Goal: Information Seeking & Learning: Check status

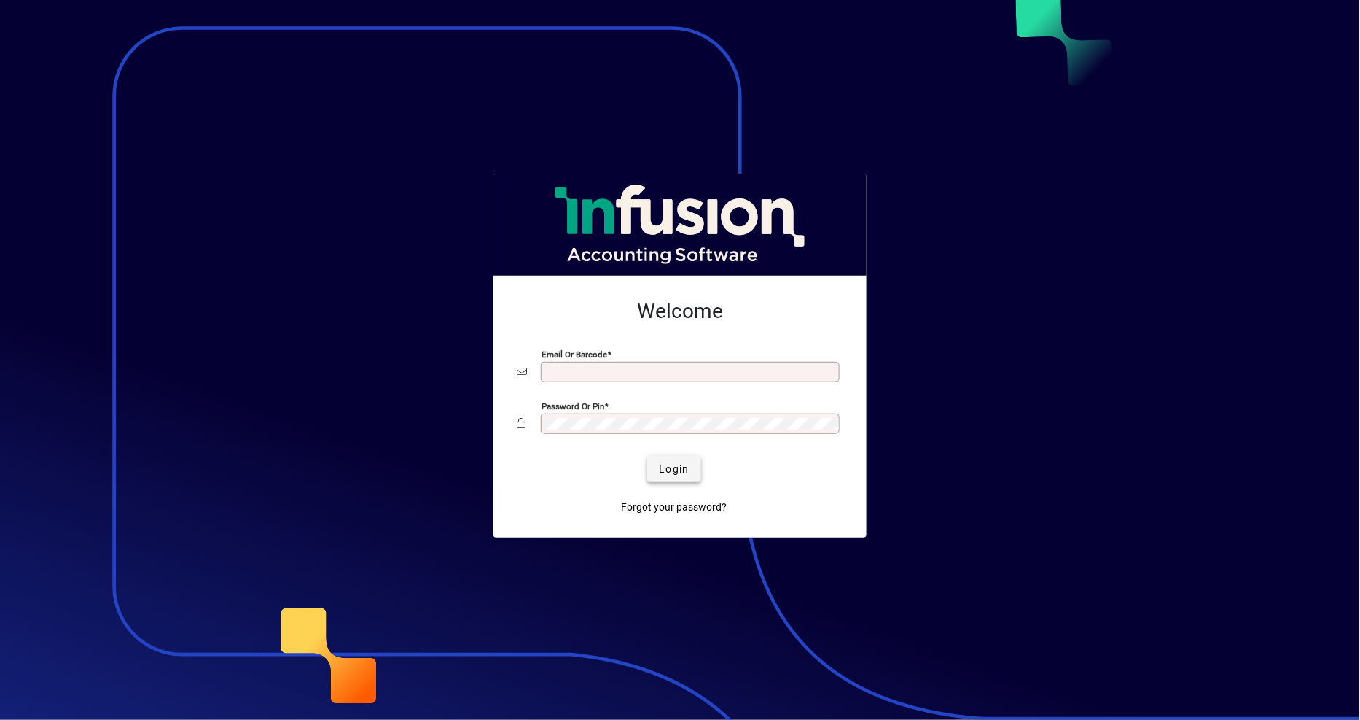
type input "**********"
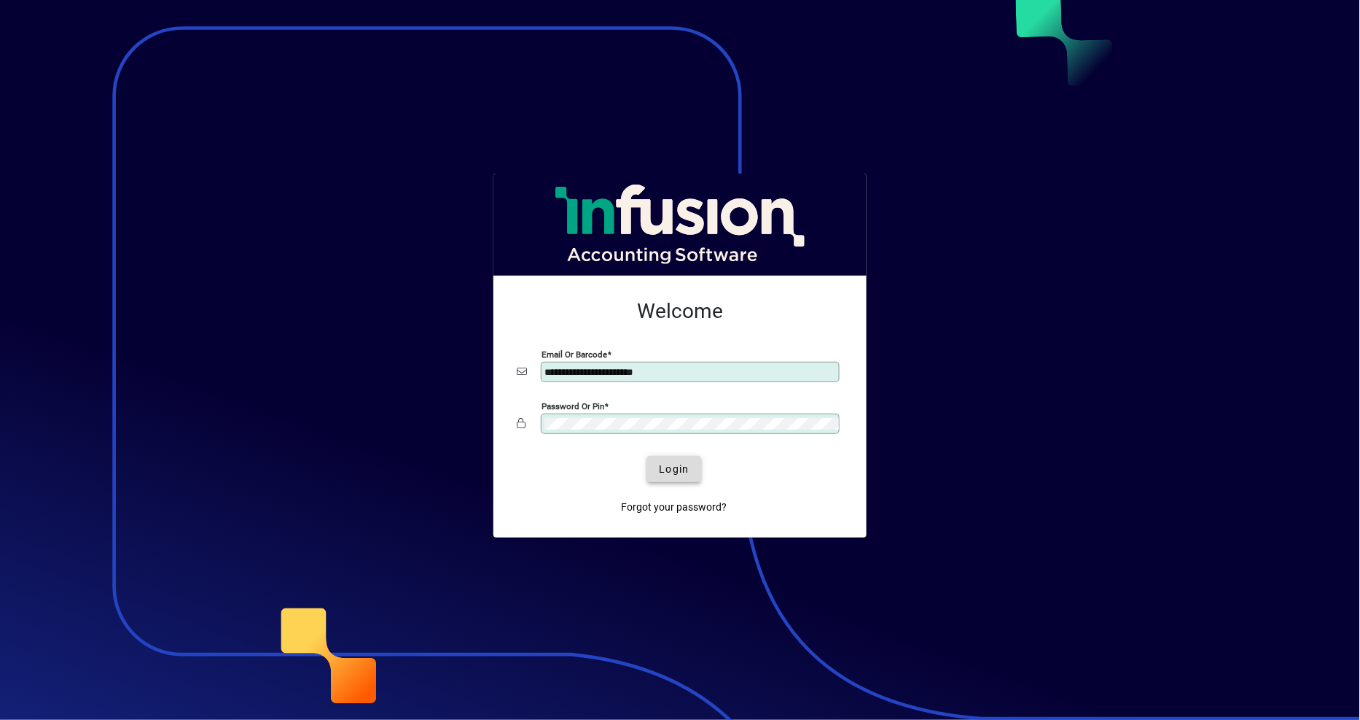
click at [667, 472] on span "Login" at bounding box center [674, 468] width 30 height 15
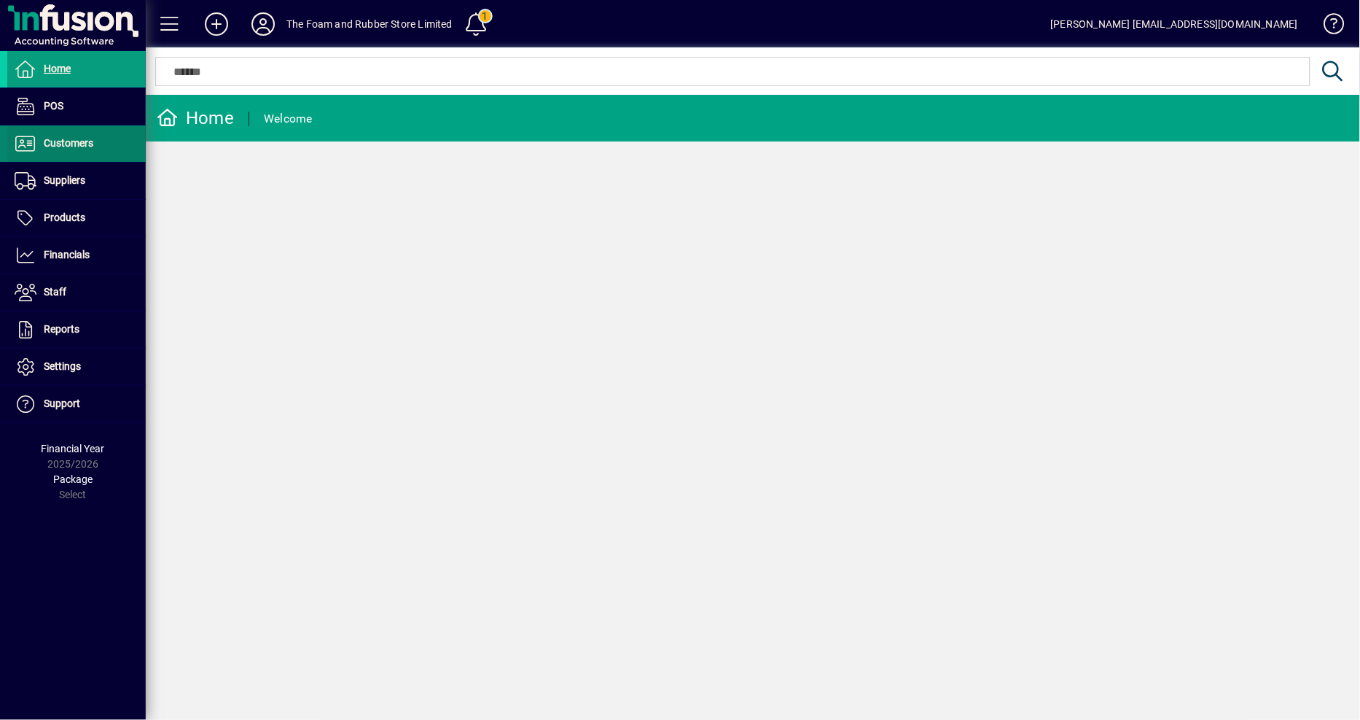
click at [74, 137] on span "Customers" at bounding box center [69, 143] width 50 height 12
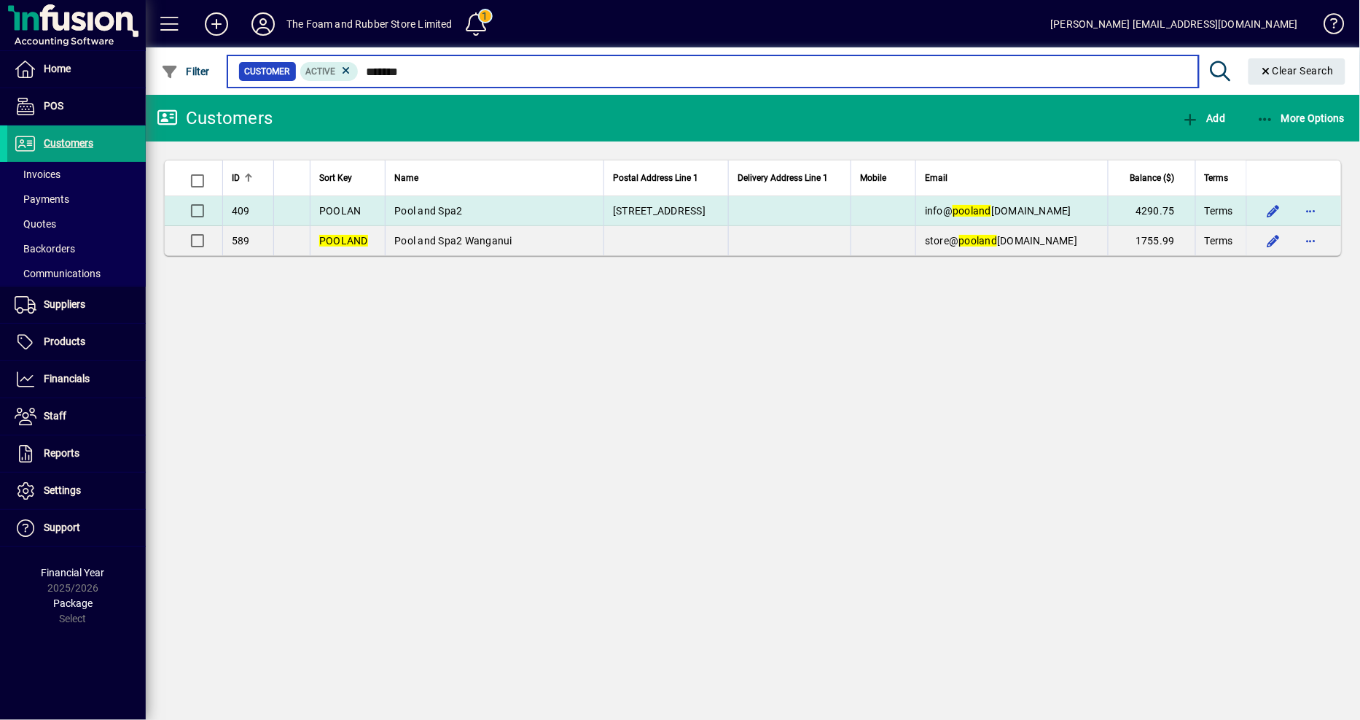
type input "*******"
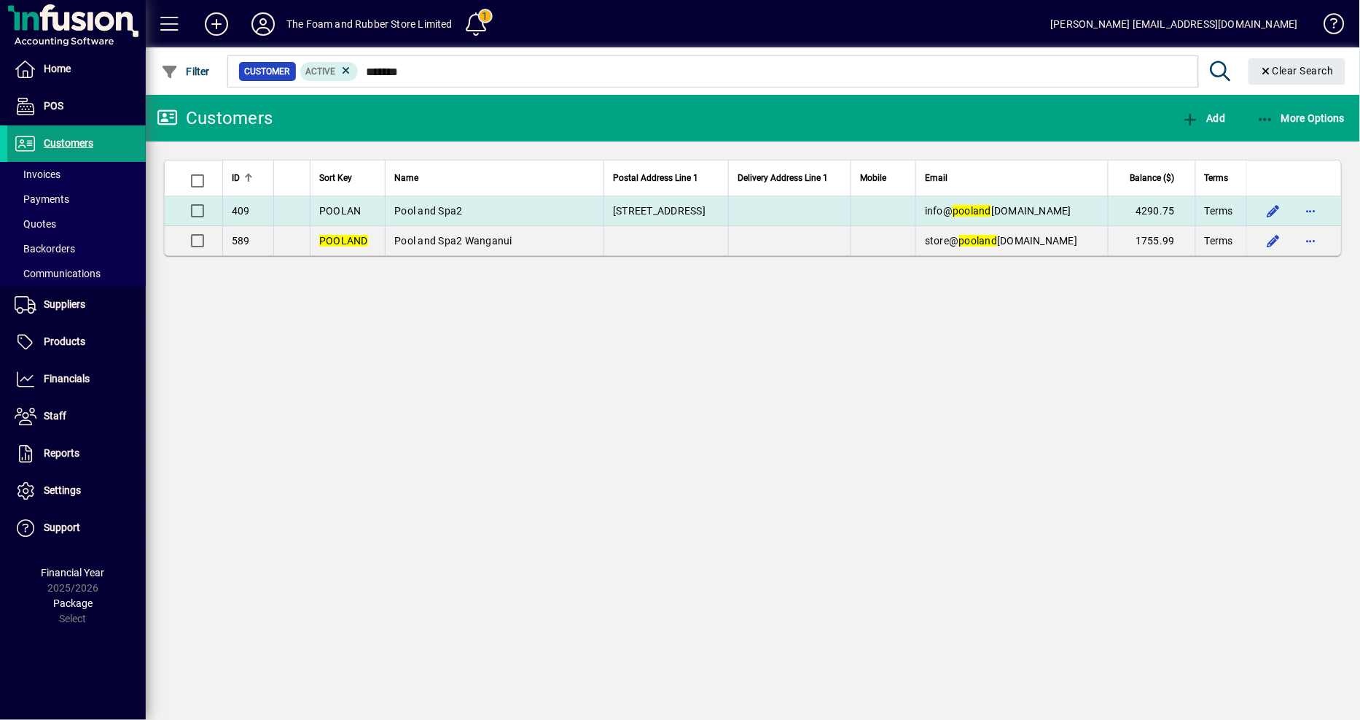
click at [639, 208] on span "[STREET_ADDRESS]" at bounding box center [659, 211] width 93 height 12
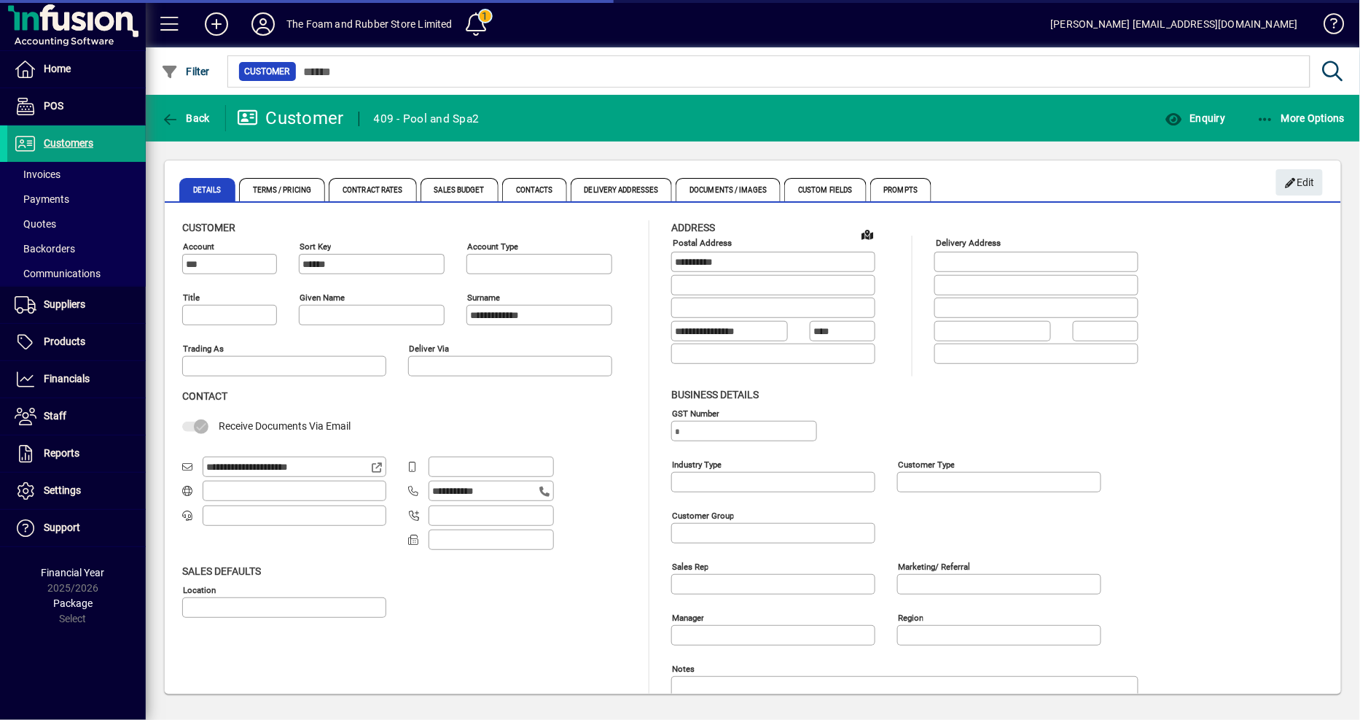
type input "**********"
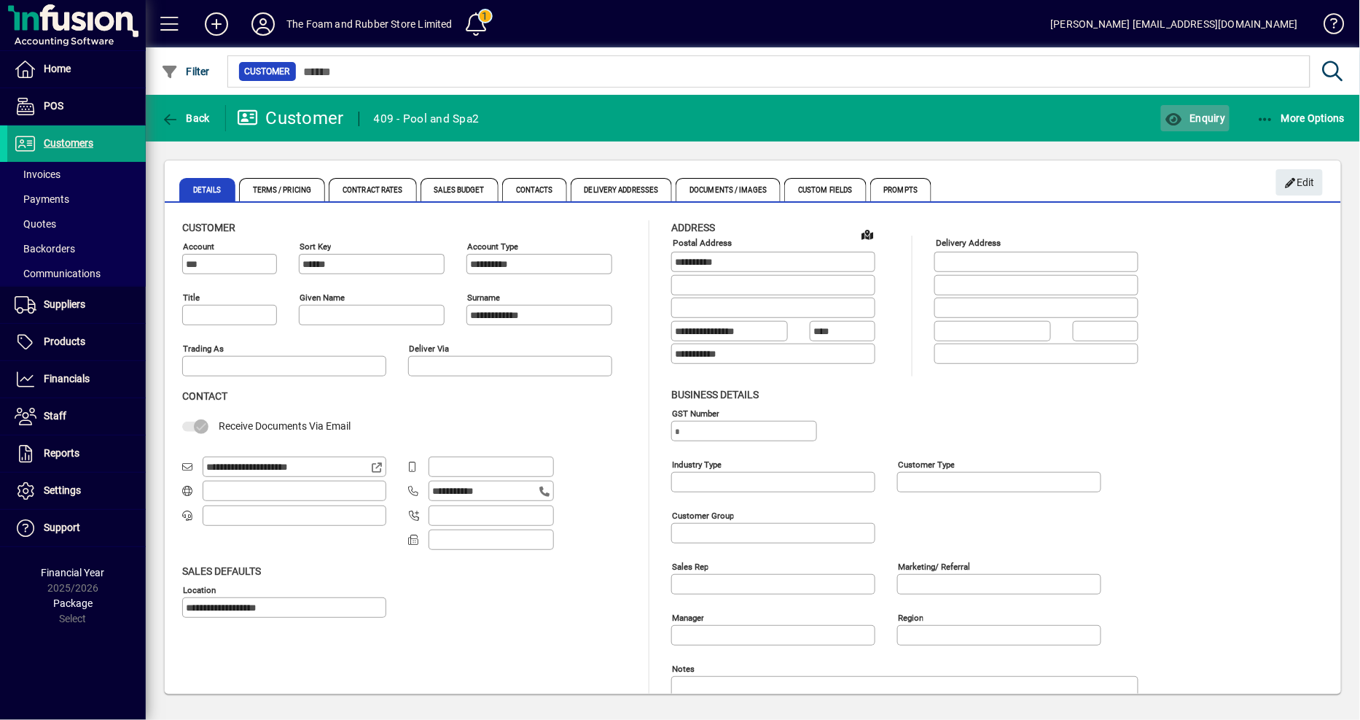
click at [1209, 120] on span "Enquiry" at bounding box center [1195, 118] width 61 height 12
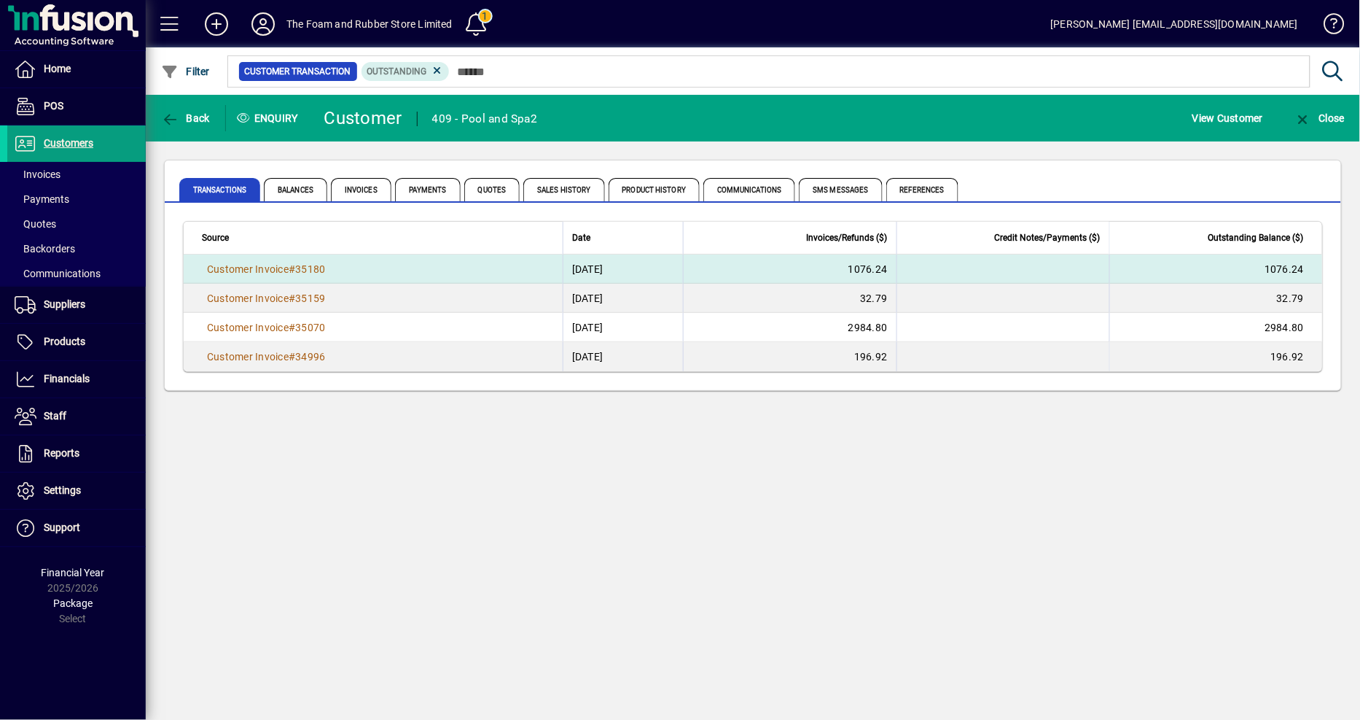
click at [574, 265] on td "[DATE]" at bounding box center [623, 268] width 121 height 29
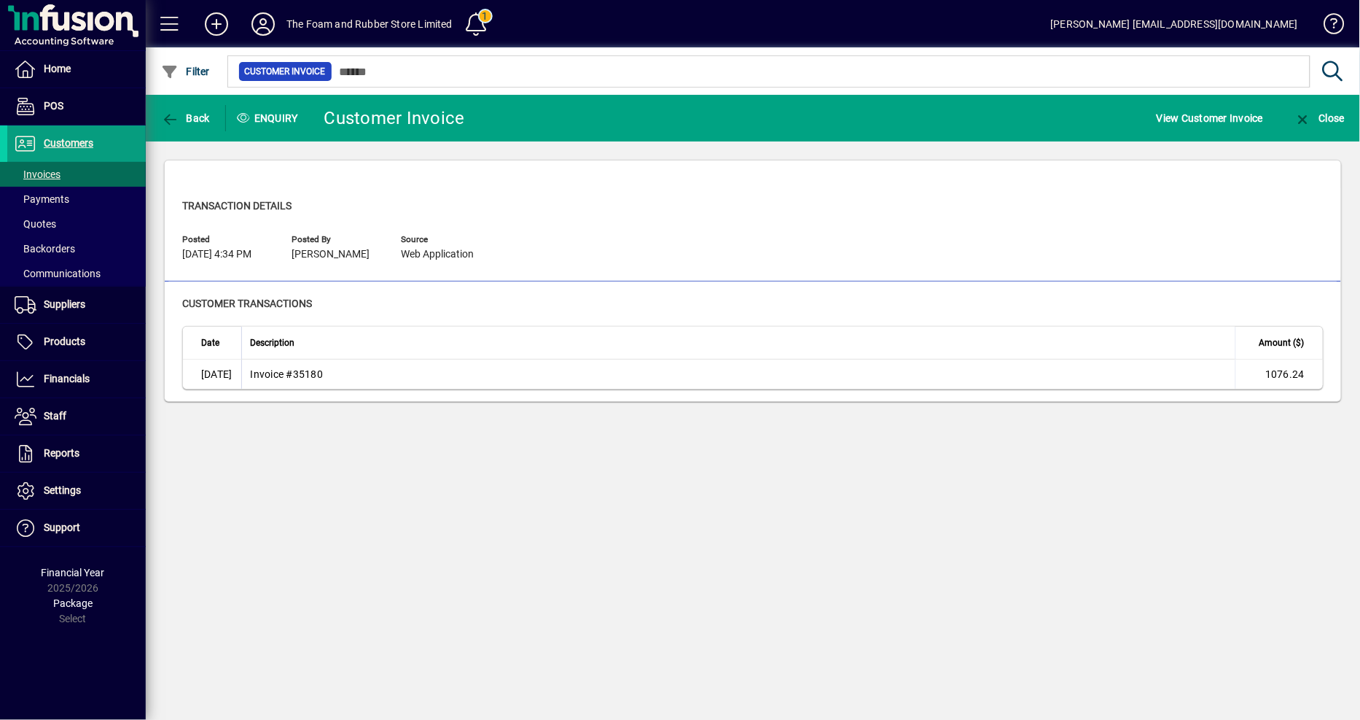
click at [574, 265] on div "Posted [DATE] 4:34 PM Posted by [PERSON_NAME] Source Web Application" at bounding box center [753, 249] width 1142 height 42
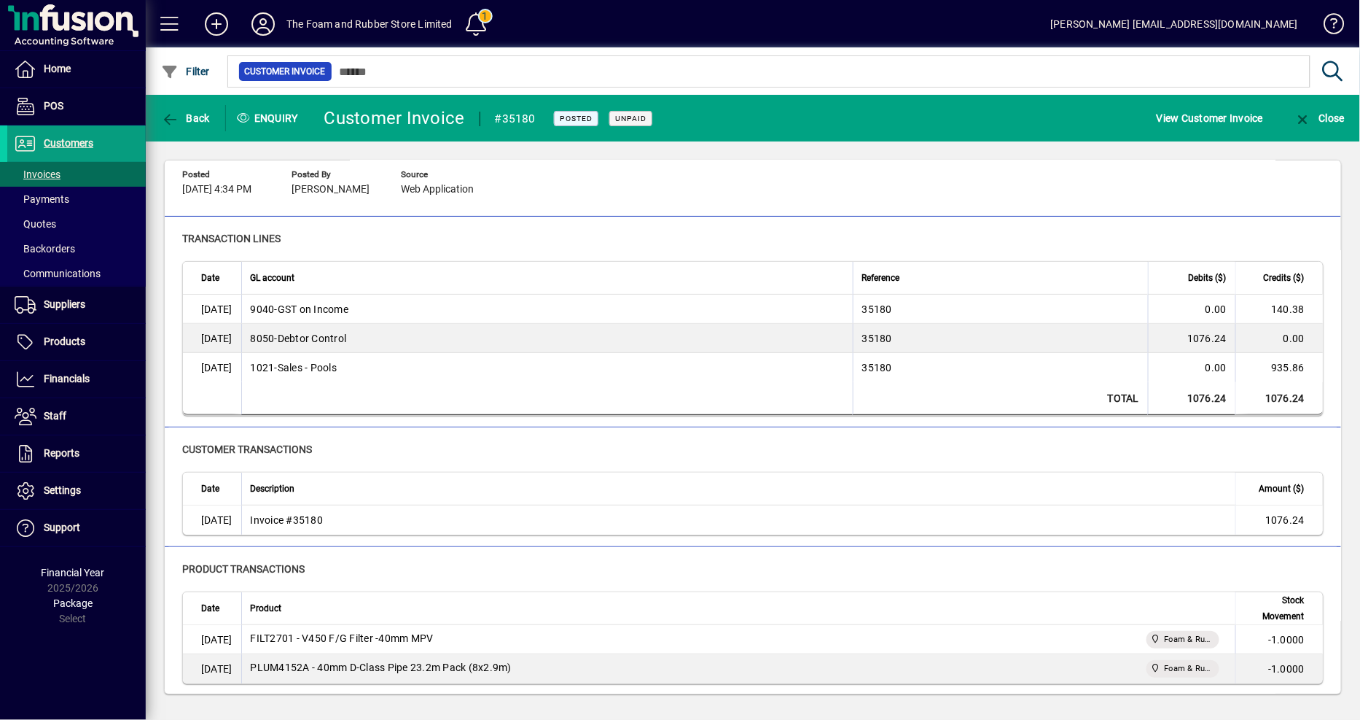
scroll to position [96, 0]
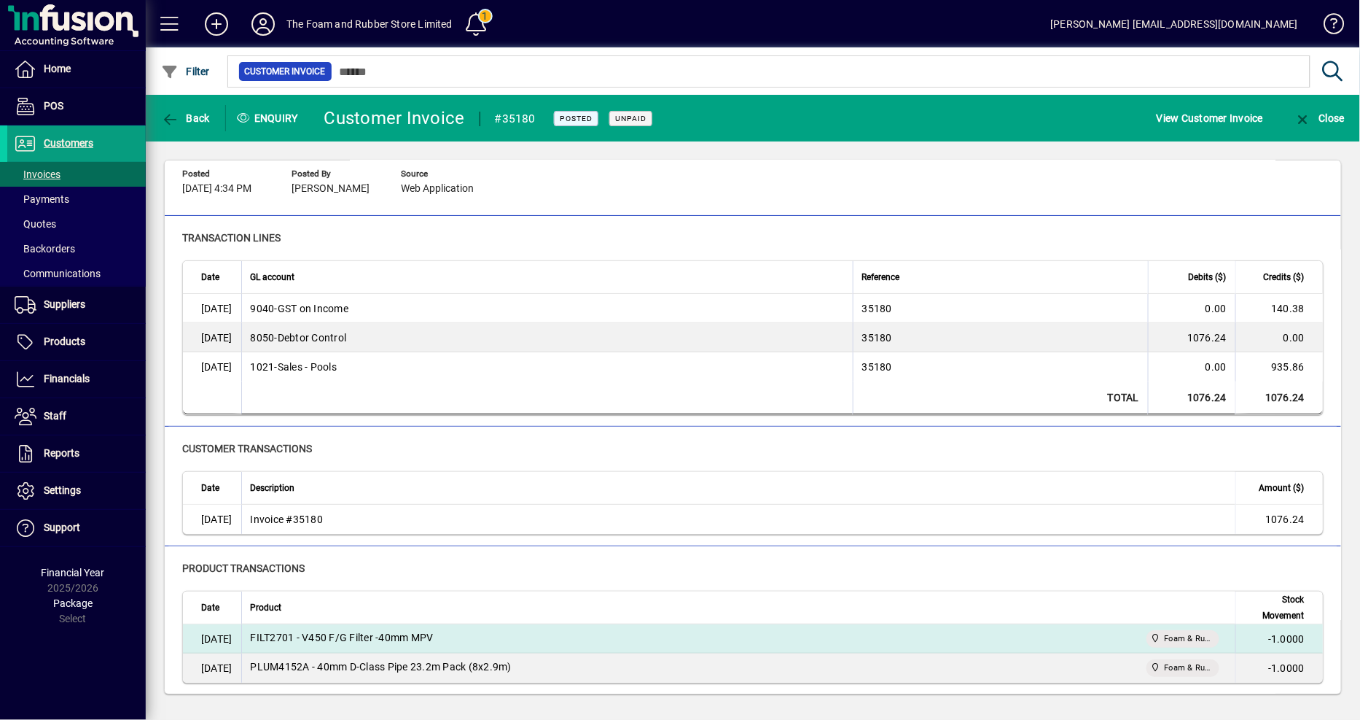
click at [627, 631] on div "FILT2701 - V450 F/G Filter -40mm MPV Foam & Rubber Store" at bounding box center [739, 638] width 977 height 17
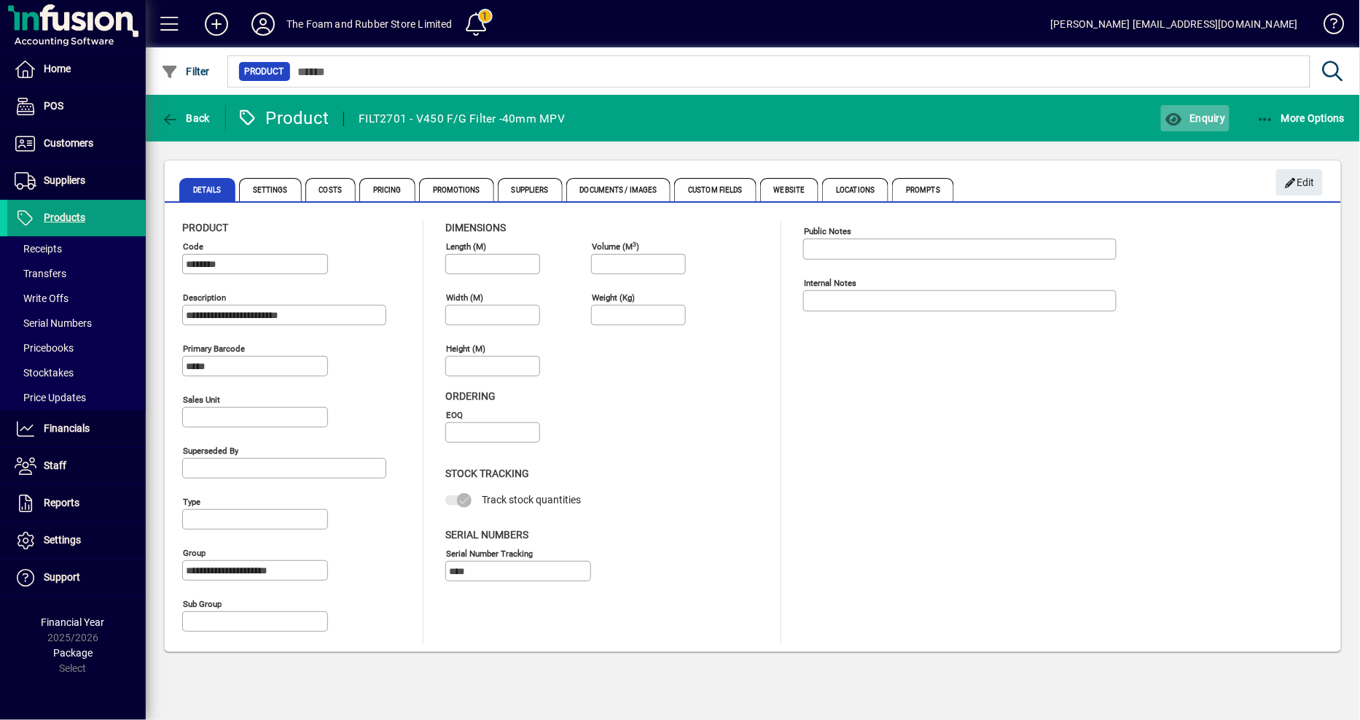
click at [1212, 118] on span "Enquiry" at bounding box center [1195, 118] width 61 height 12
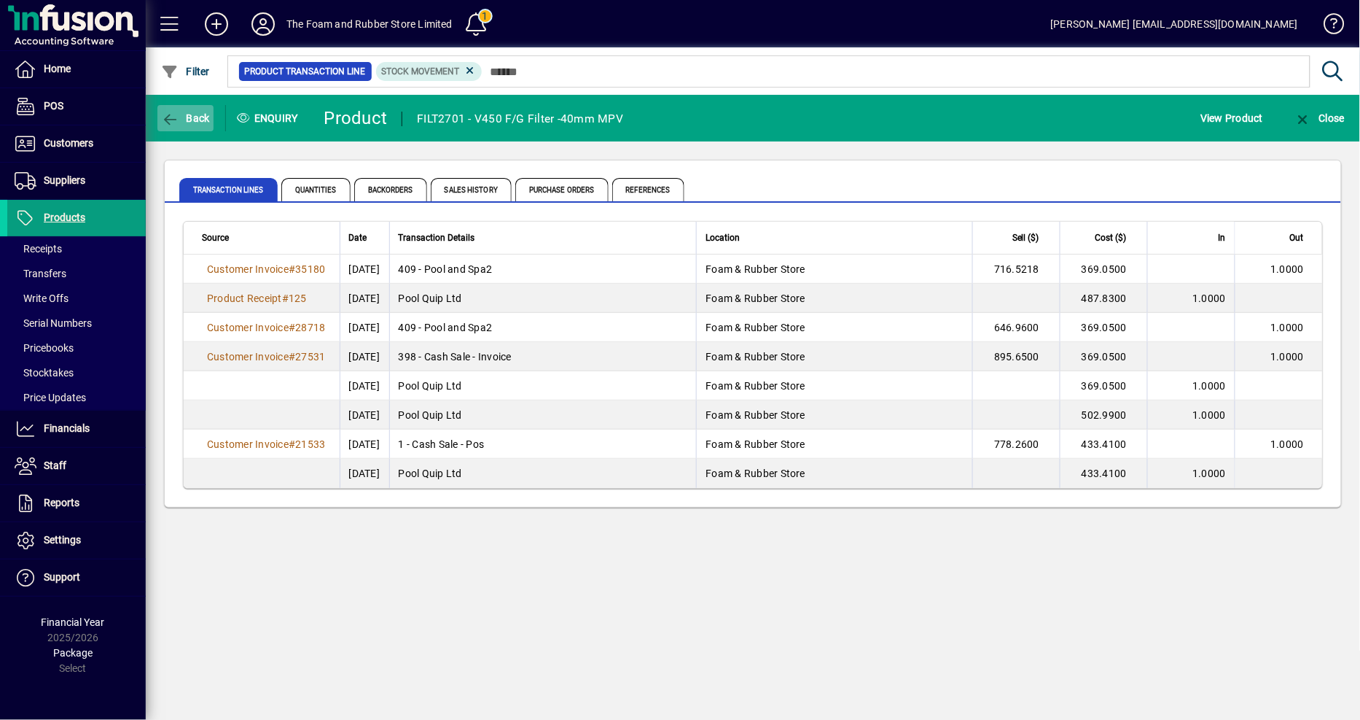
click at [188, 117] on span "Back" at bounding box center [185, 118] width 49 height 12
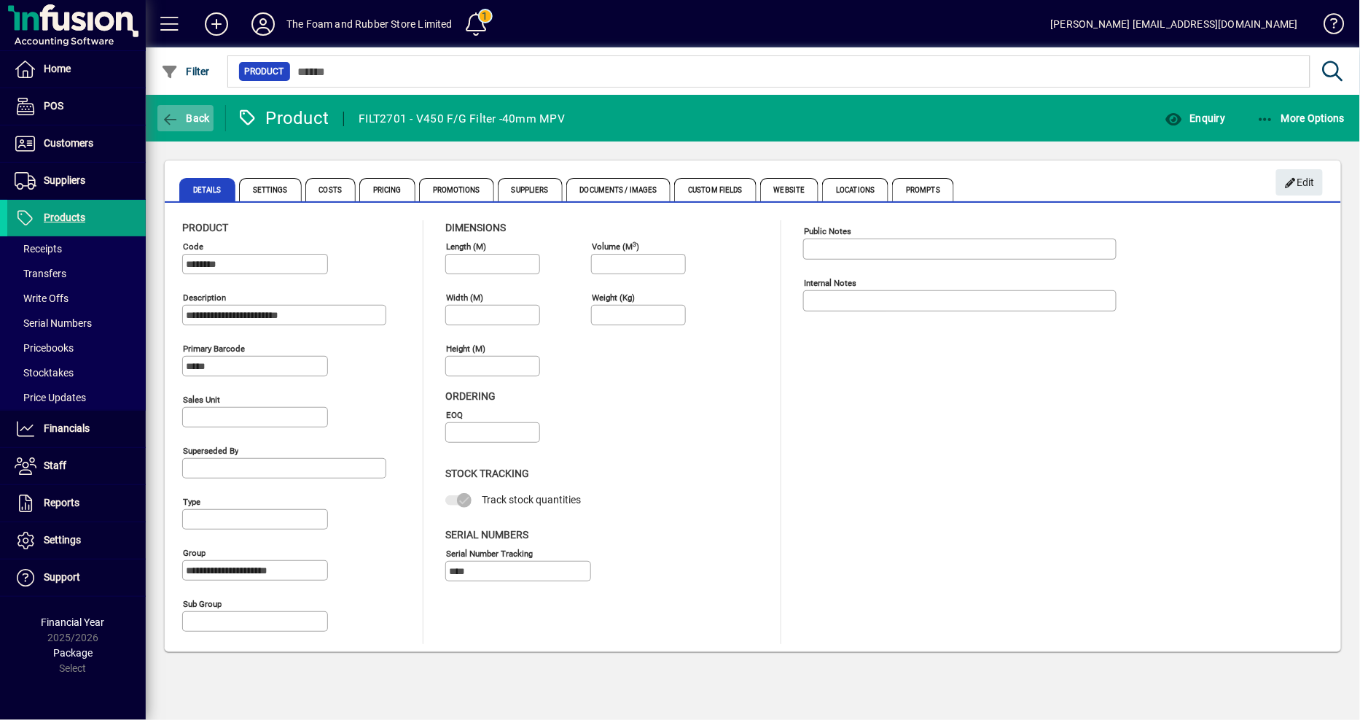
click at [178, 118] on icon "button" at bounding box center [170, 119] width 18 height 15
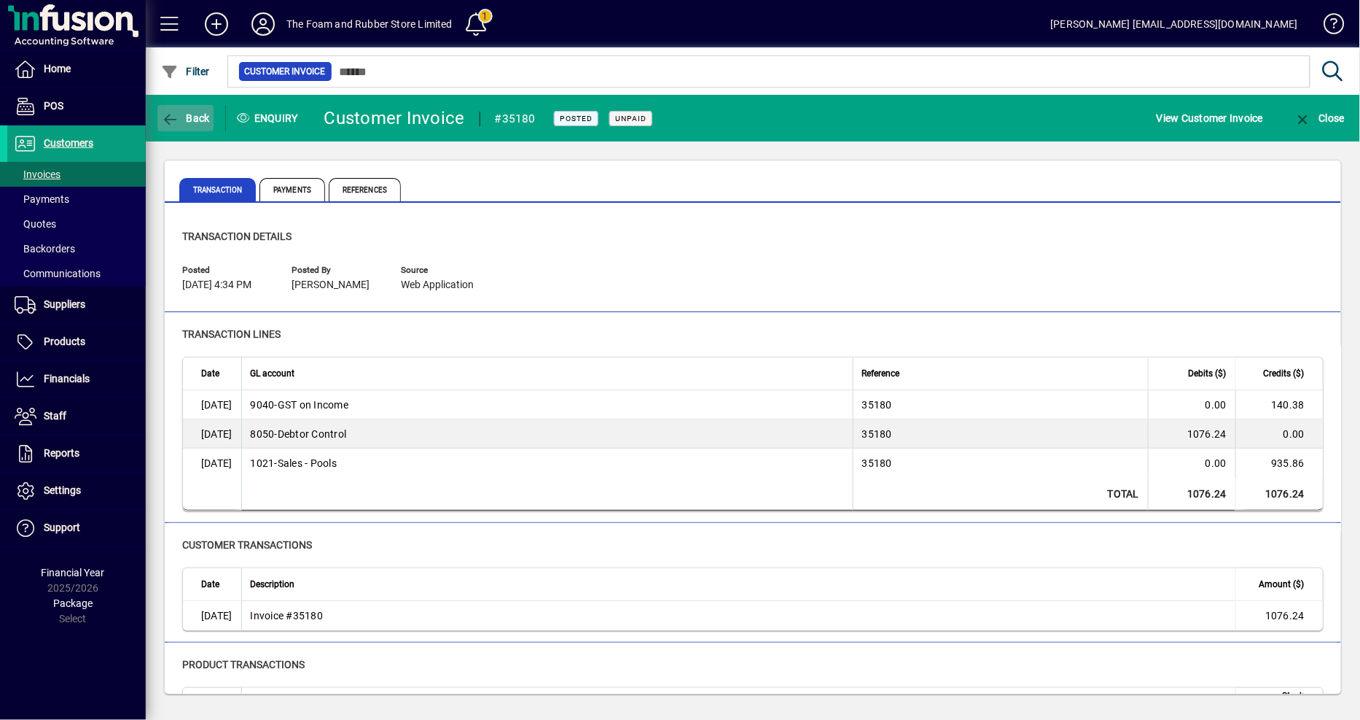
click at [195, 110] on span "button" at bounding box center [185, 118] width 56 height 35
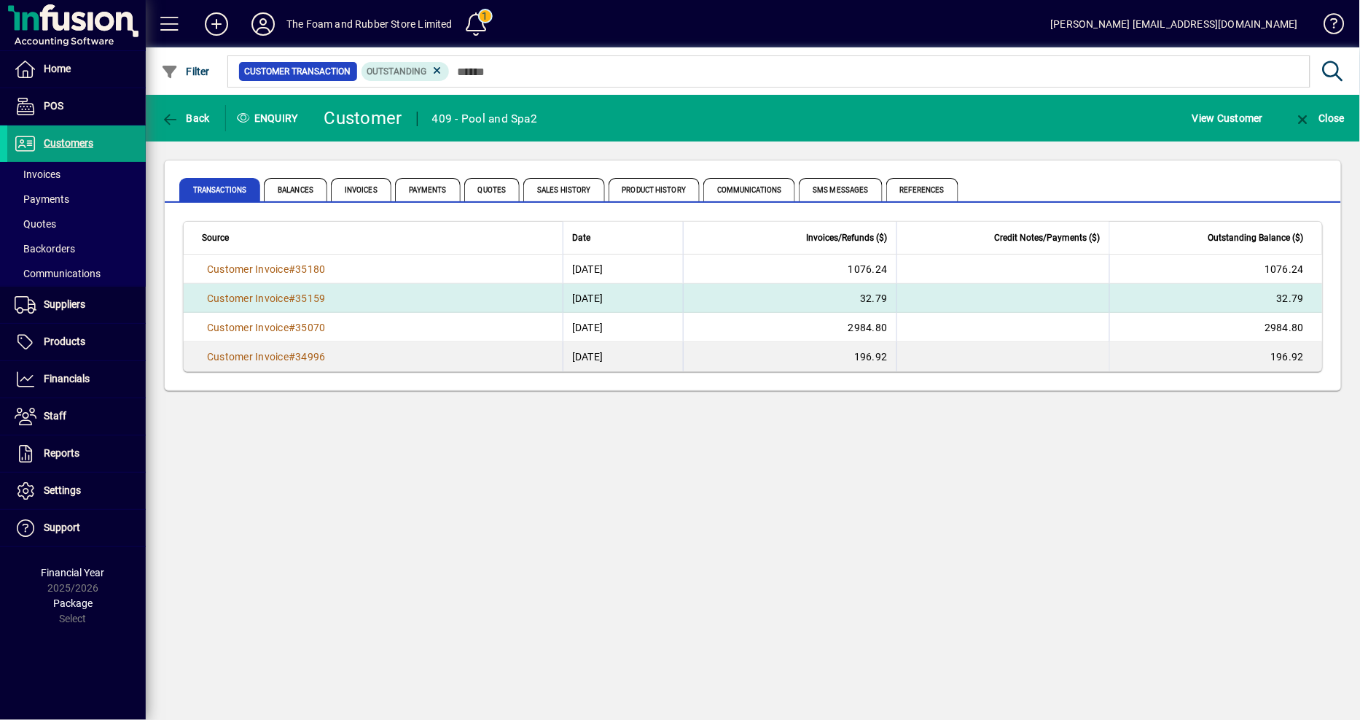
click at [574, 296] on td "[DATE]" at bounding box center [623, 298] width 121 height 29
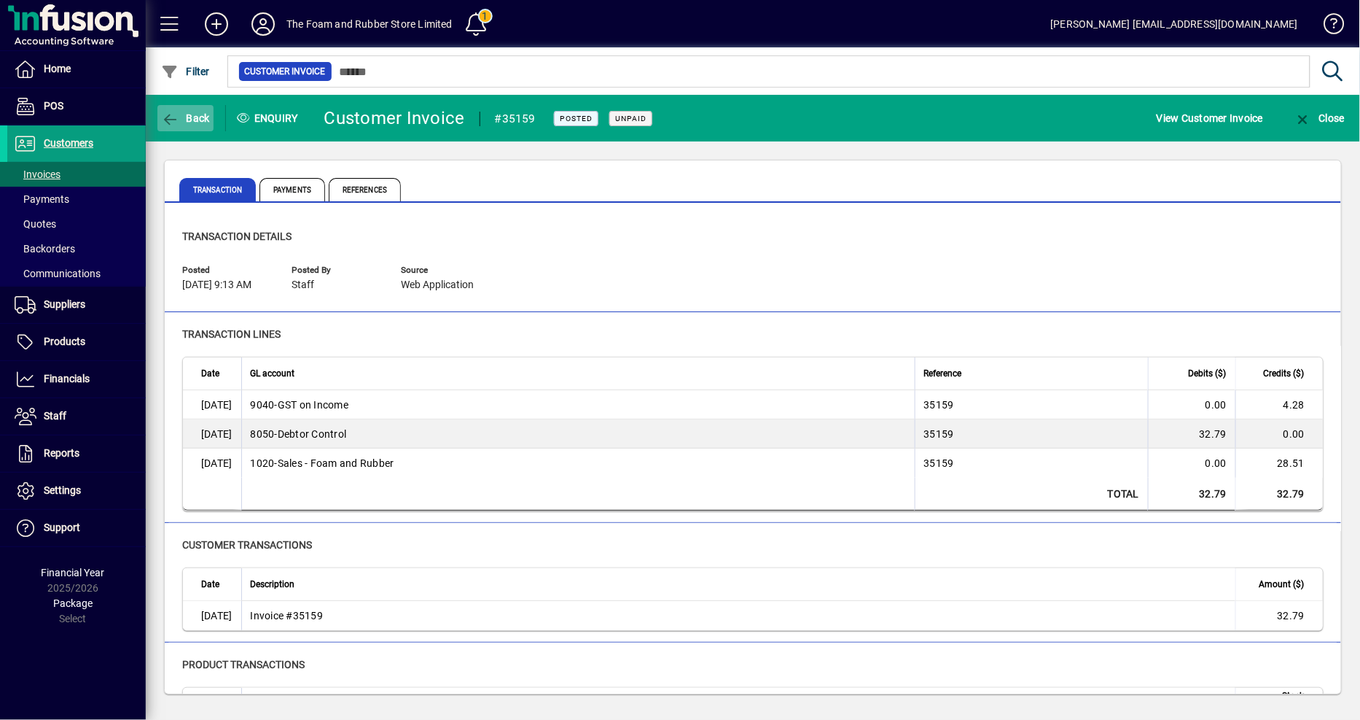
click at [188, 114] on span "Back" at bounding box center [185, 118] width 49 height 12
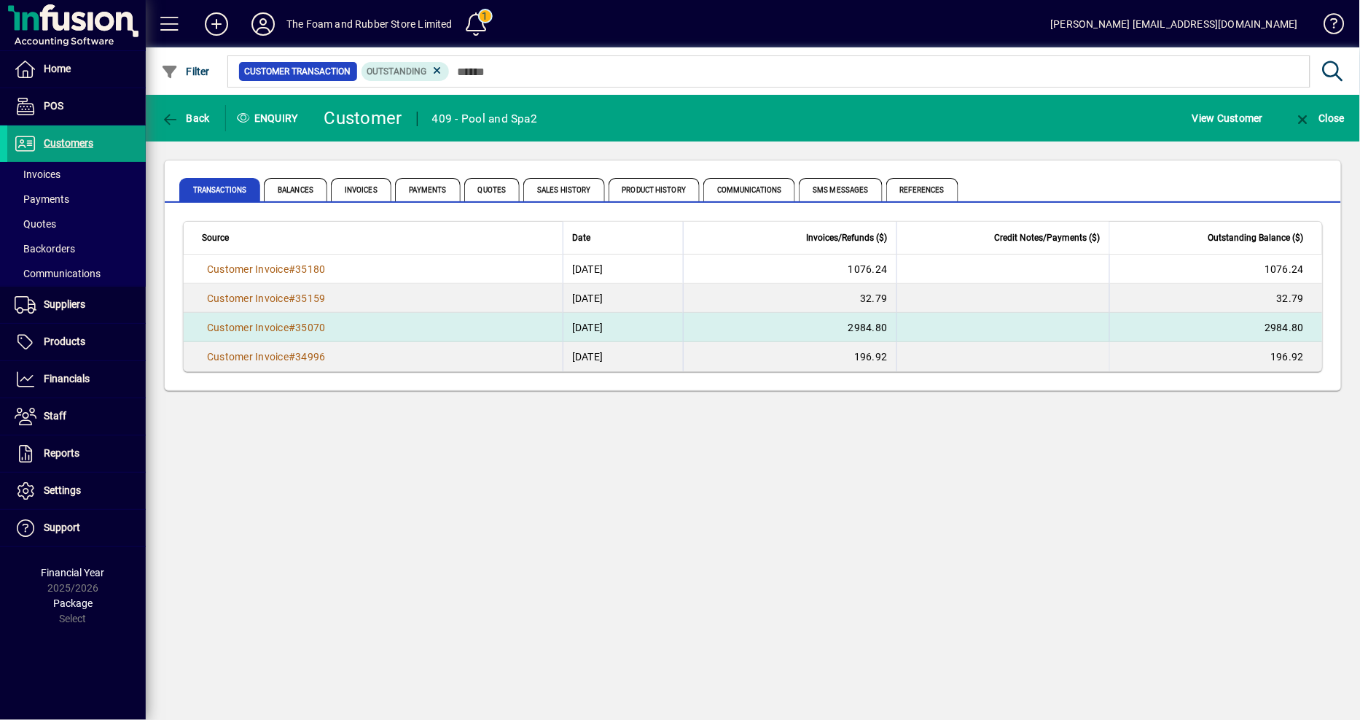
click at [584, 326] on td "[DATE]" at bounding box center [623, 327] width 121 height 29
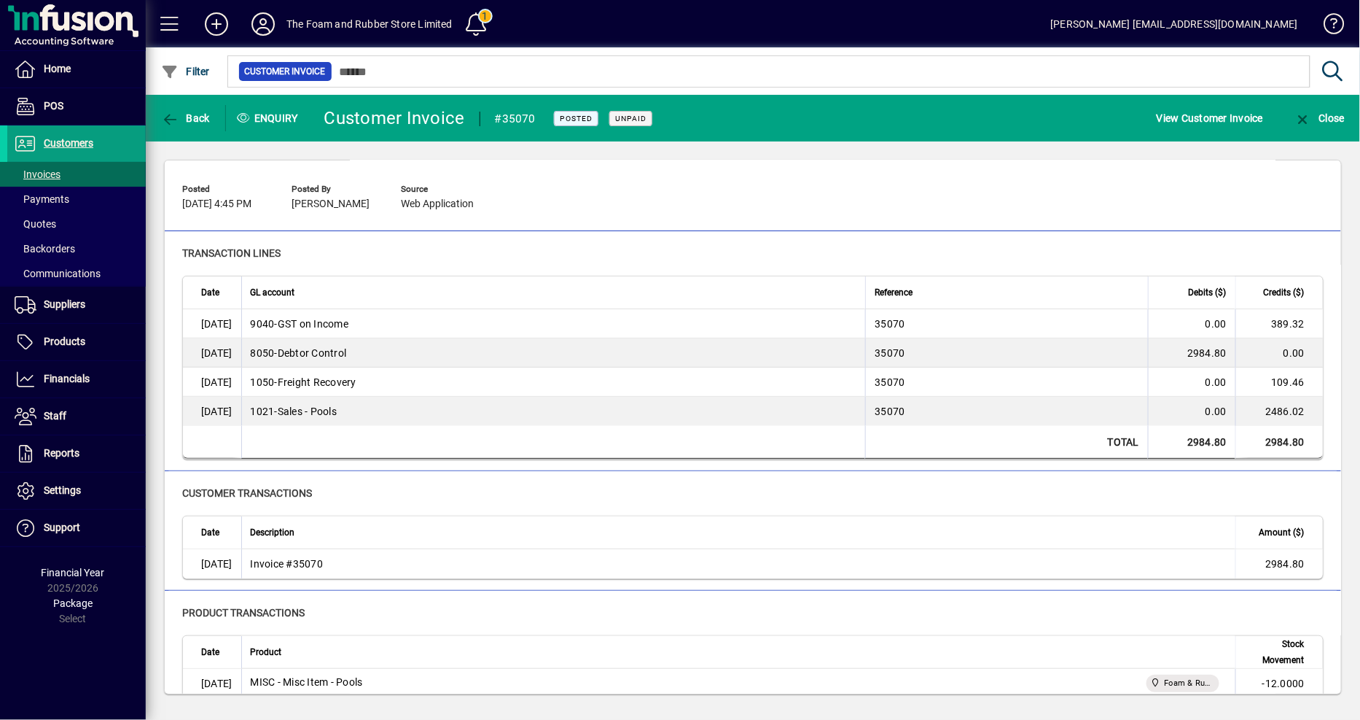
scroll to position [162, 0]
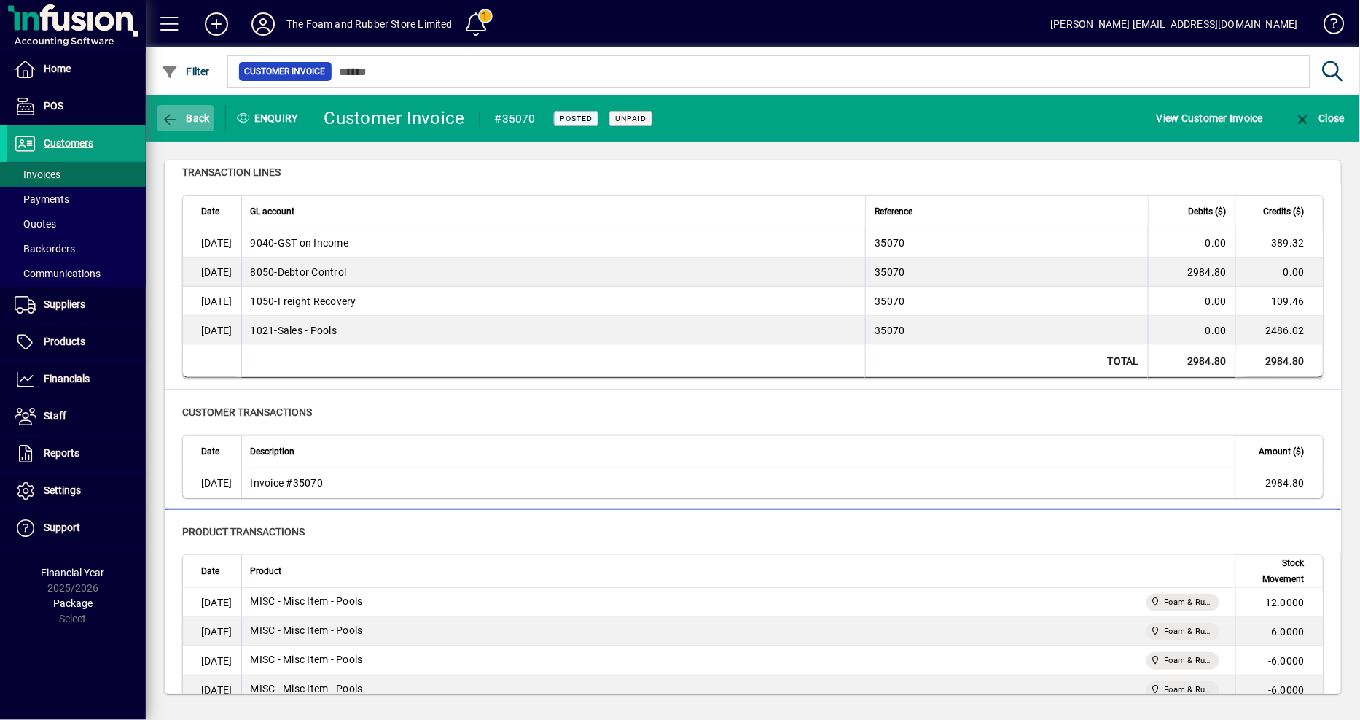
click at [200, 119] on span "Back" at bounding box center [185, 118] width 49 height 12
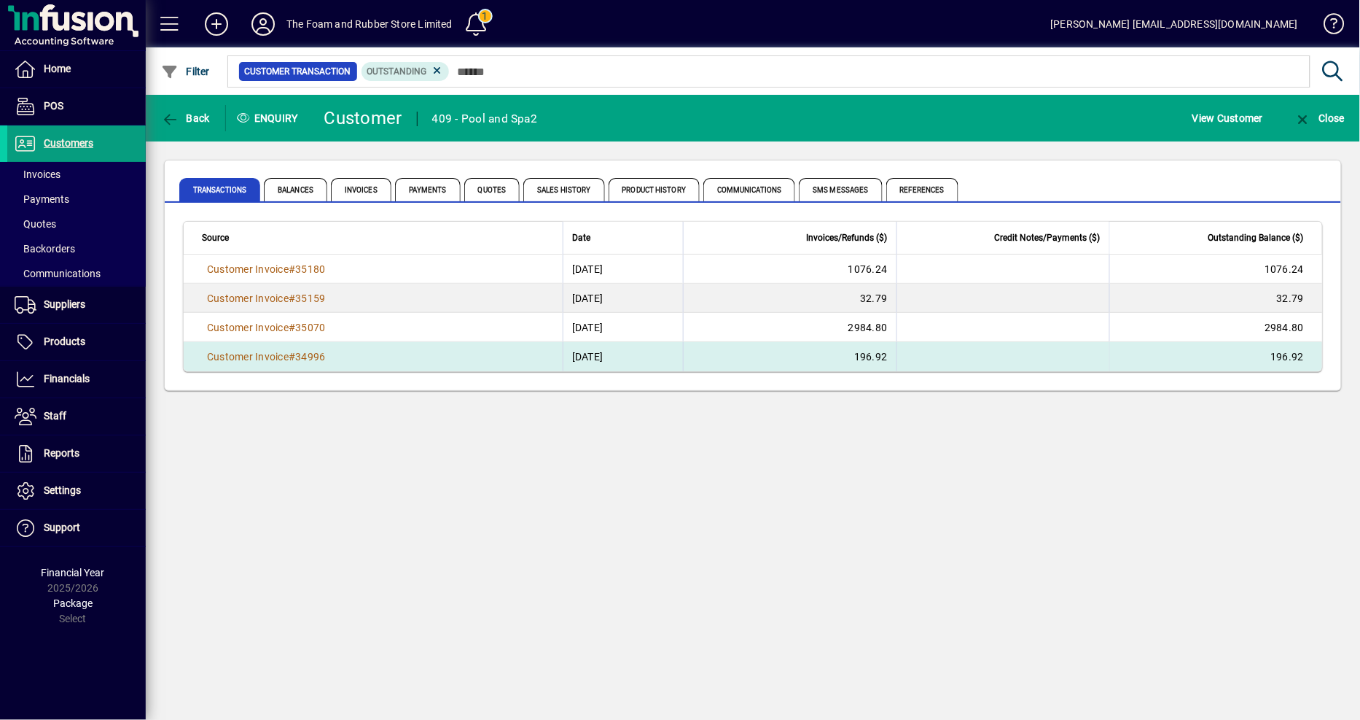
click at [885, 353] on td "196.92" at bounding box center [789, 356] width 213 height 29
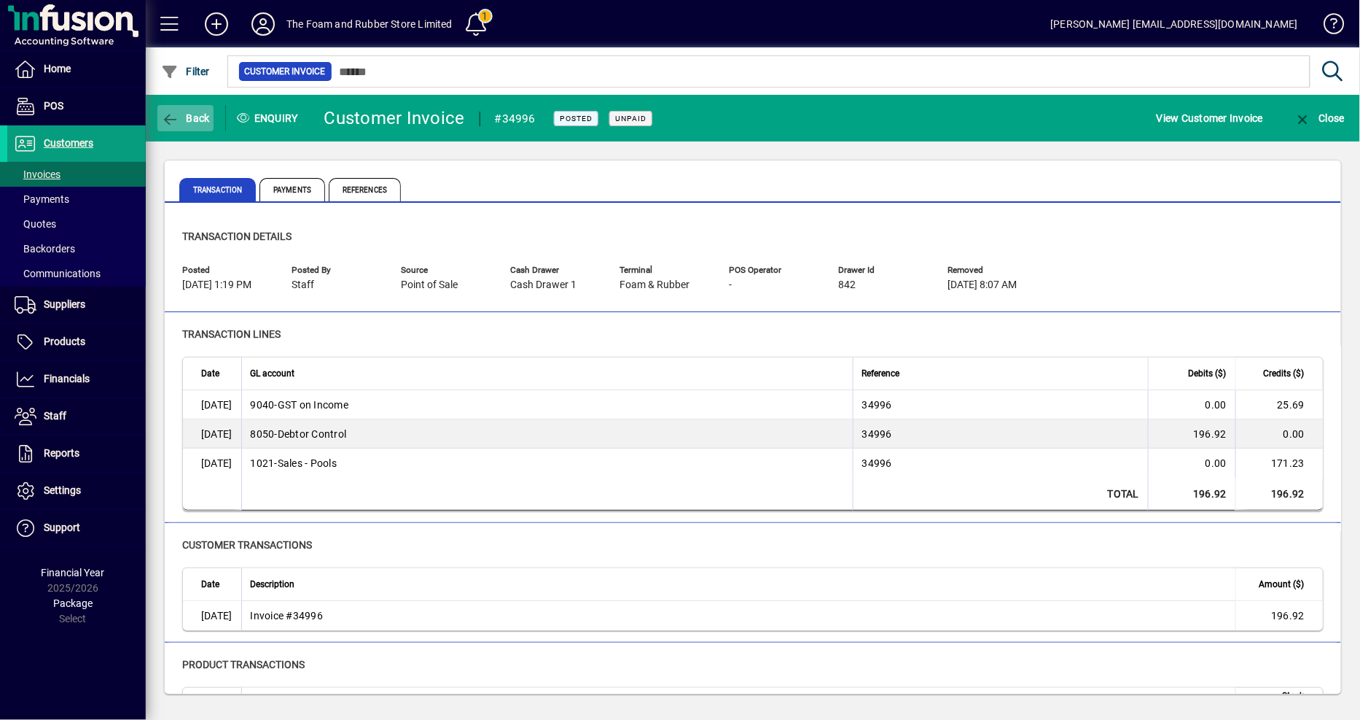
click at [195, 115] on span "Back" at bounding box center [185, 118] width 49 height 12
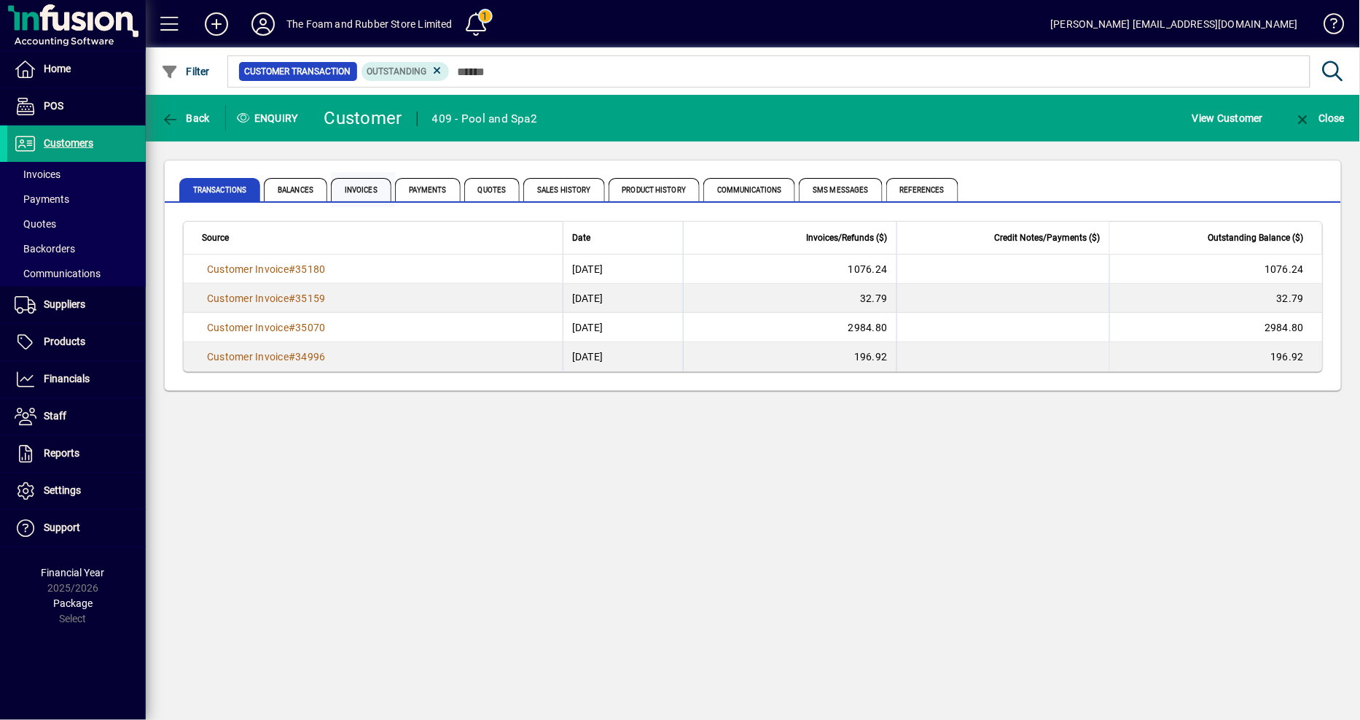
click at [355, 192] on span "Invoices" at bounding box center [361, 189] width 61 height 23
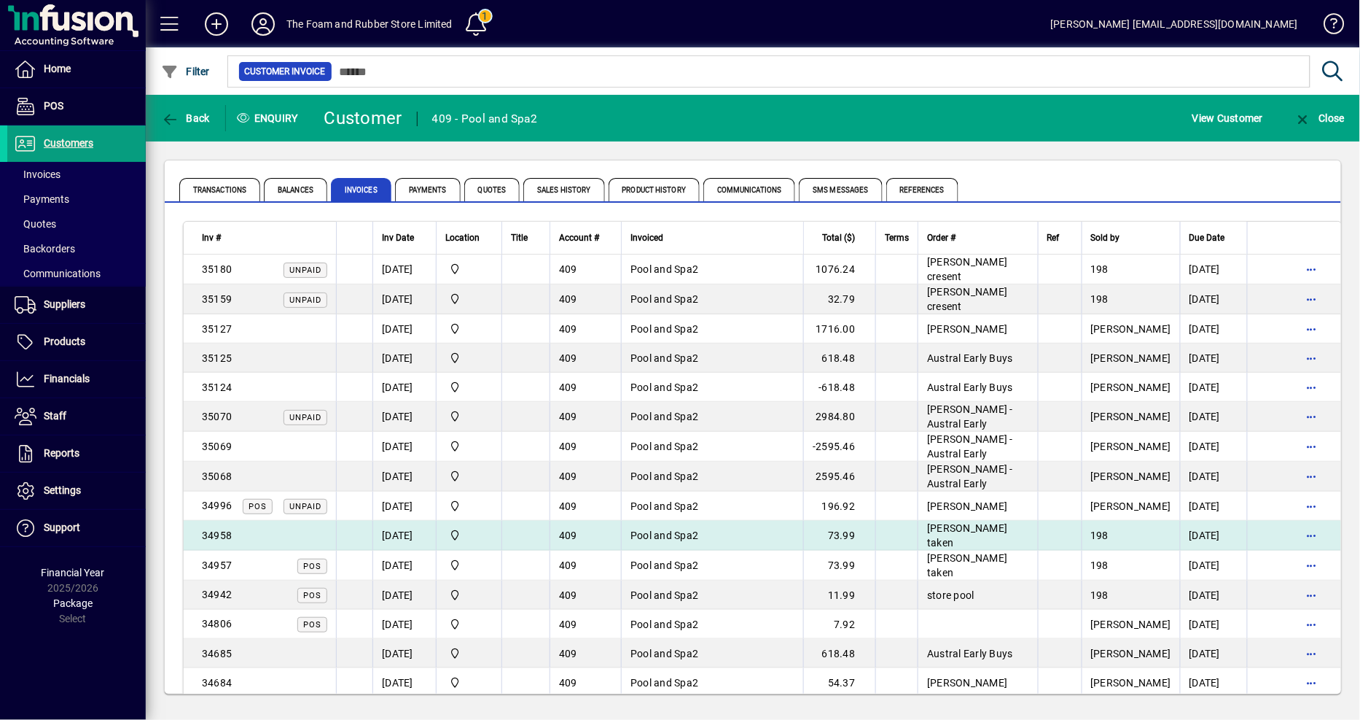
click at [980, 534] on span "[PERSON_NAME] taken" at bounding box center [967, 535] width 80 height 26
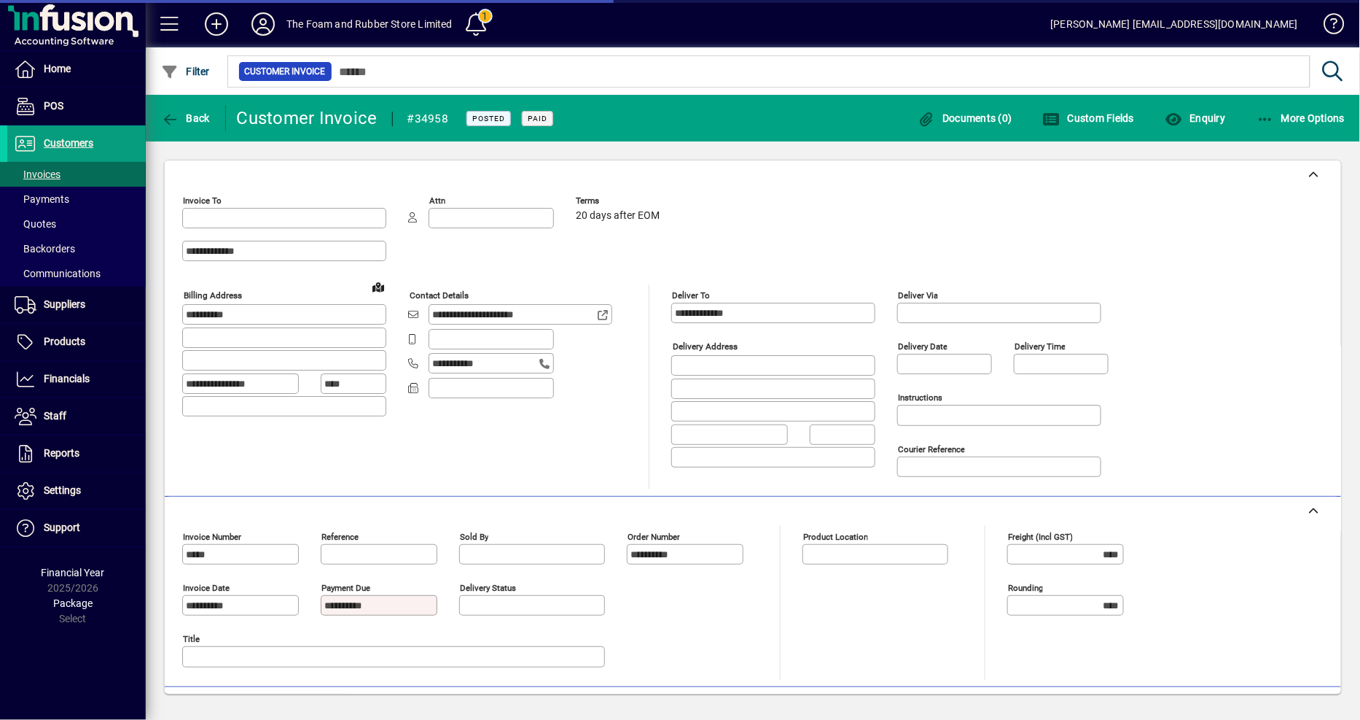
type input "**********"
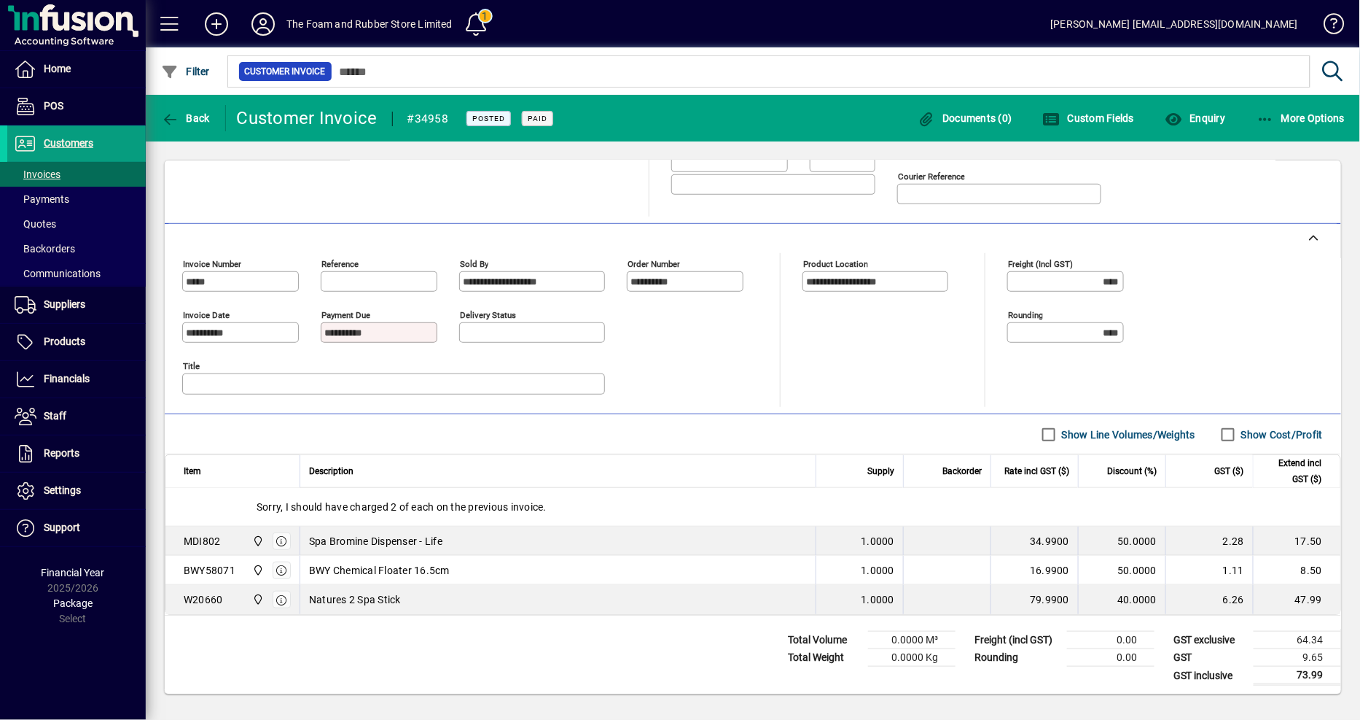
scroll to position [281, 0]
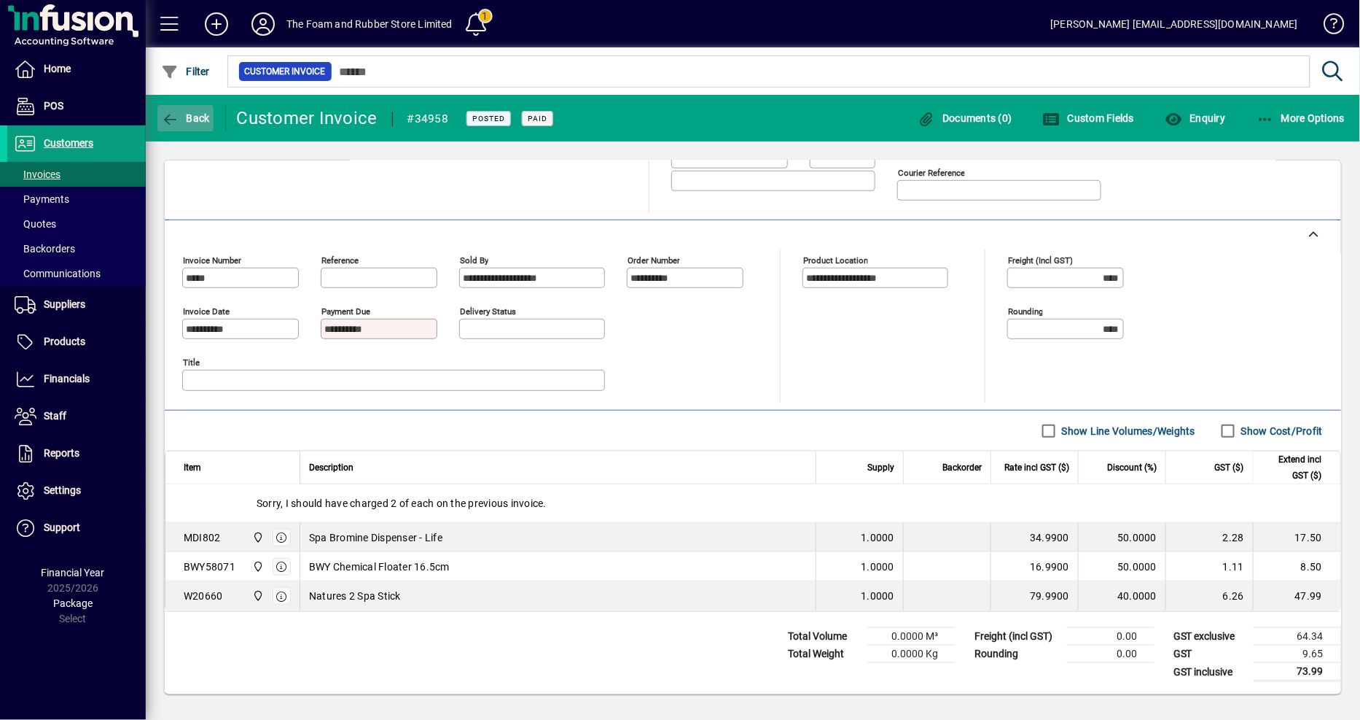
click at [183, 114] on span "Back" at bounding box center [185, 118] width 49 height 12
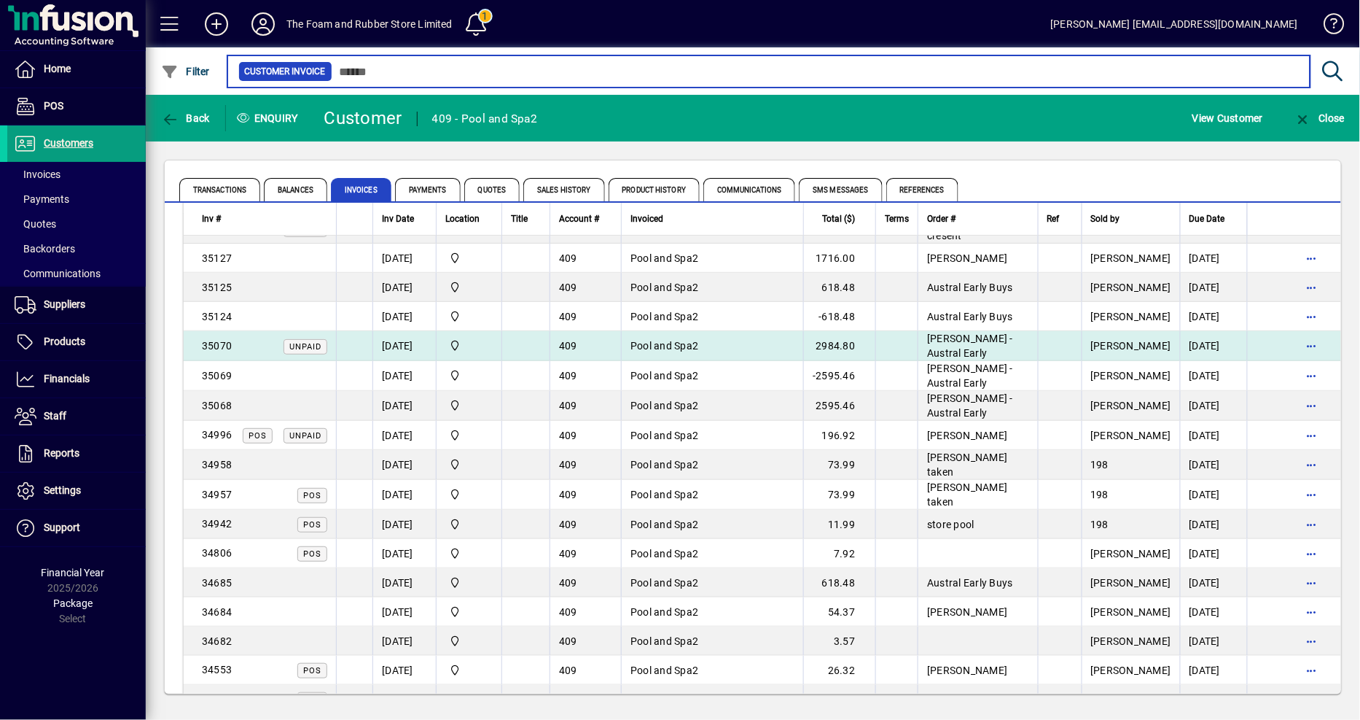
scroll to position [162, 0]
